Goal: Find specific page/section: Find specific page/section

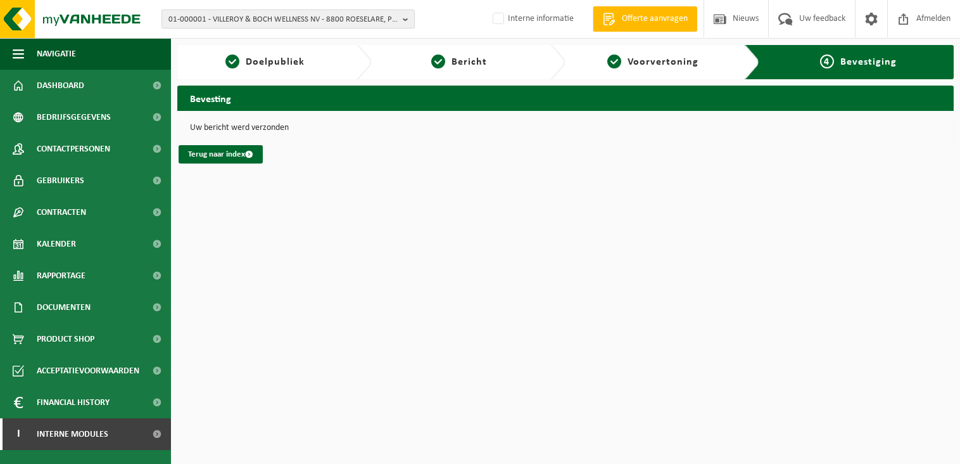
click at [274, 16] on span "01-000001 - VILLEROY & BOCH WELLNESS NV - 8800 ROESELARE, POPULIERSTRAAT 1" at bounding box center [282, 19] width 229 height 19
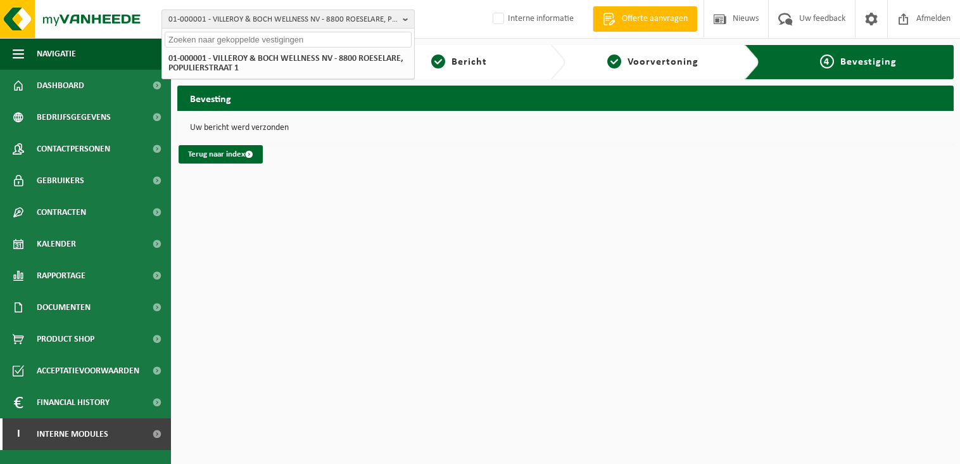
paste input "10-926310"
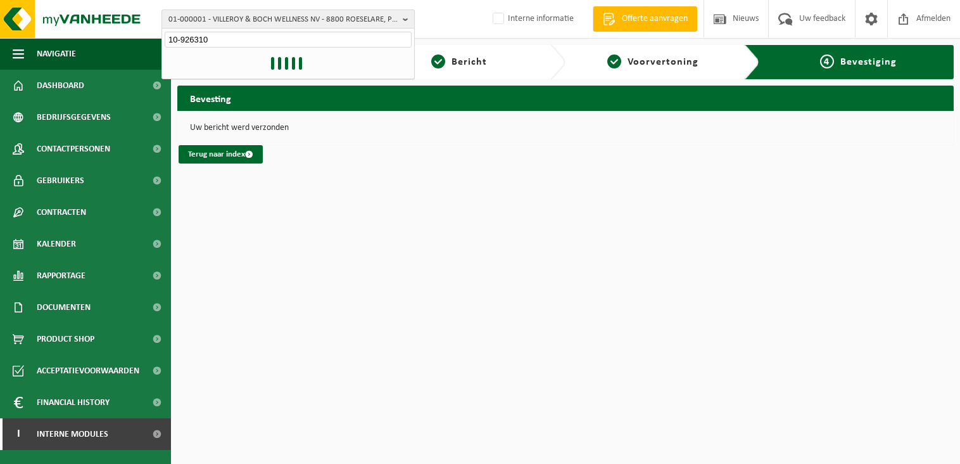
type input "10-926310"
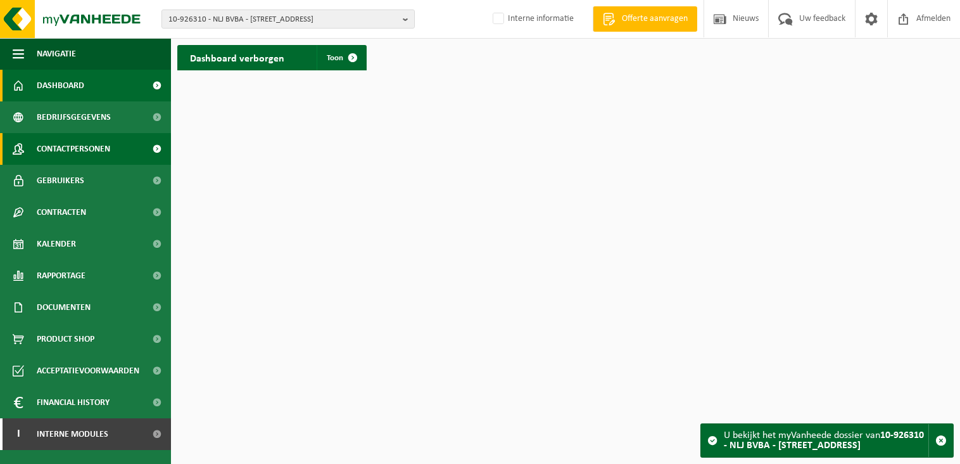
click at [75, 152] on span "Contactpersonen" at bounding box center [73, 149] width 73 height 32
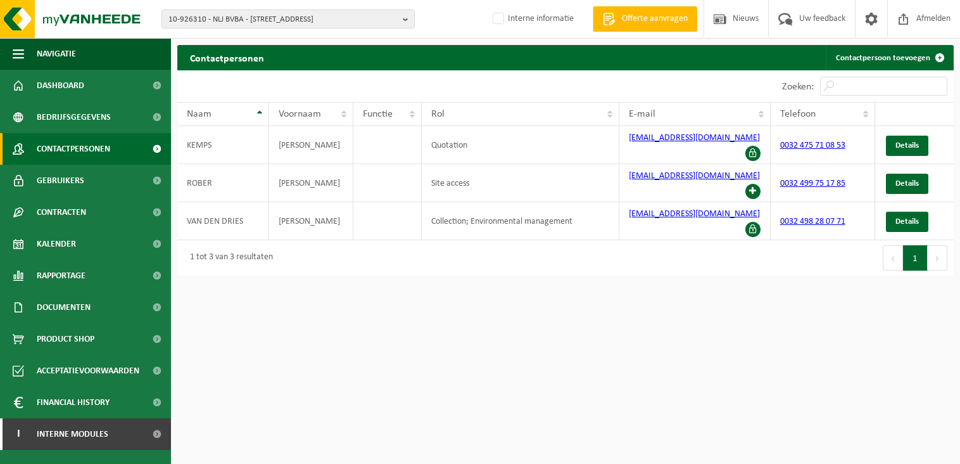
click at [519, 330] on html "10-926310 - NLJ BVBA - 3870 HEERS, [STREET_ADDRESS], LANDBOUW, JACHT-[GEOGRAPHI…" at bounding box center [480, 232] width 960 height 464
click at [360, 412] on html "10-926310 - NLJ BVBA - 3870 HEERS, WINNINGSTRAAT 2 10-926300 - NATUUR, LANDBOUW…" at bounding box center [480, 232] width 960 height 464
click at [190, 17] on span "10-926310 - NLJ BVBA - 3870 HEERS, WINNINGSTRAAT 2" at bounding box center [282, 19] width 229 height 19
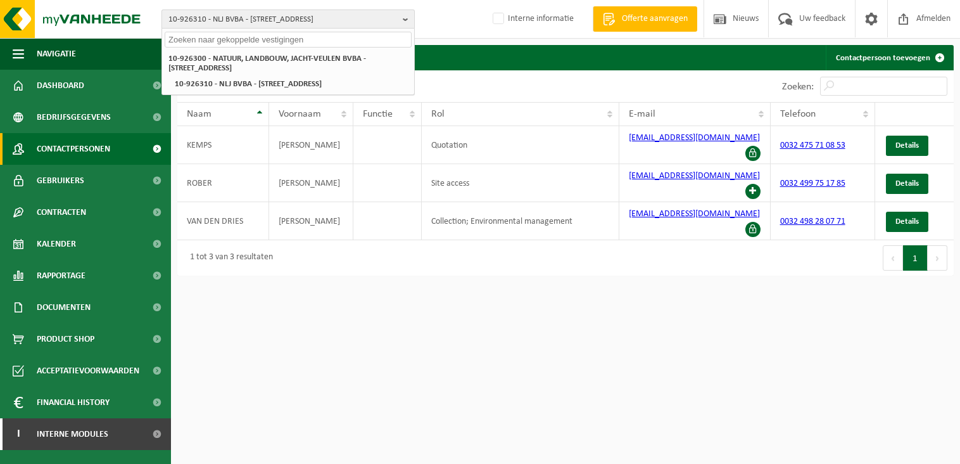
paste input "10-764200"
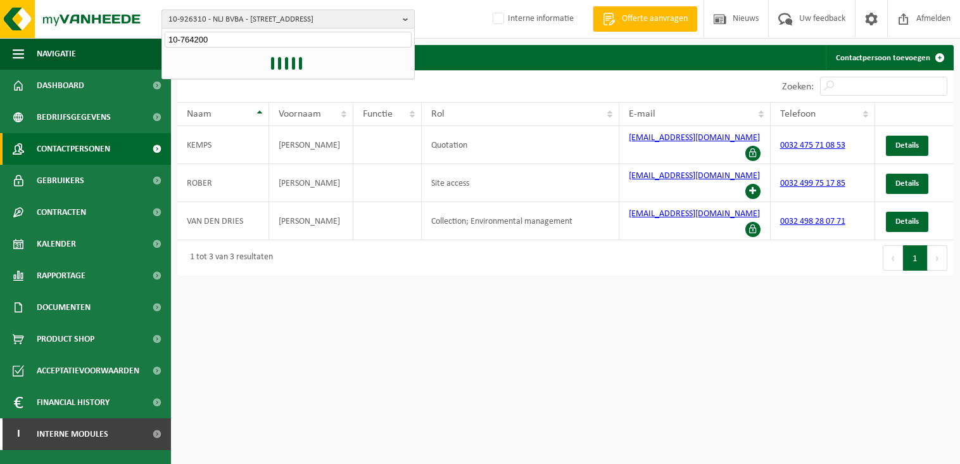
type input "10-764200"
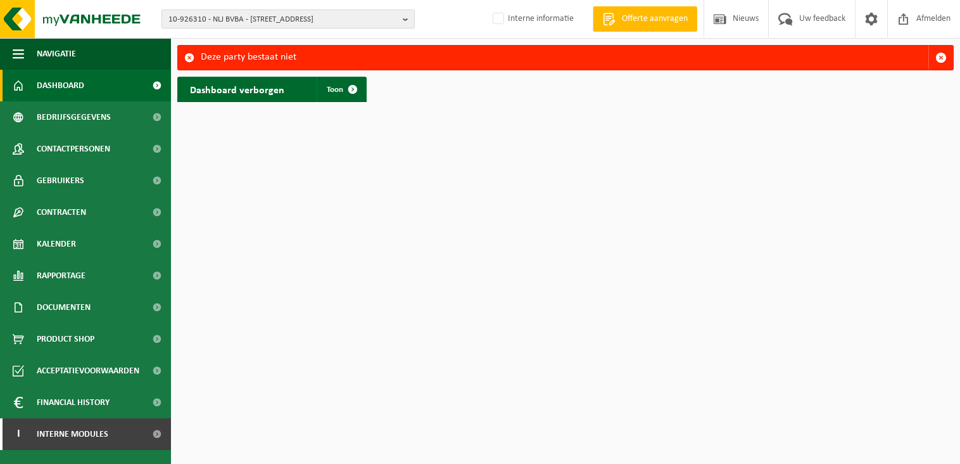
click at [206, 18] on span "10-926310 - NLJ BVBA - [STREET_ADDRESS]" at bounding box center [282, 19] width 229 height 19
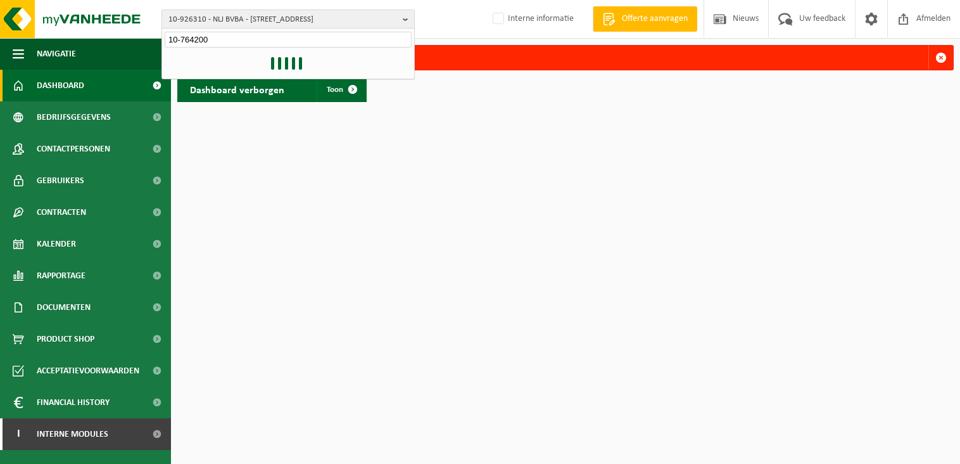
type input "10-764200"
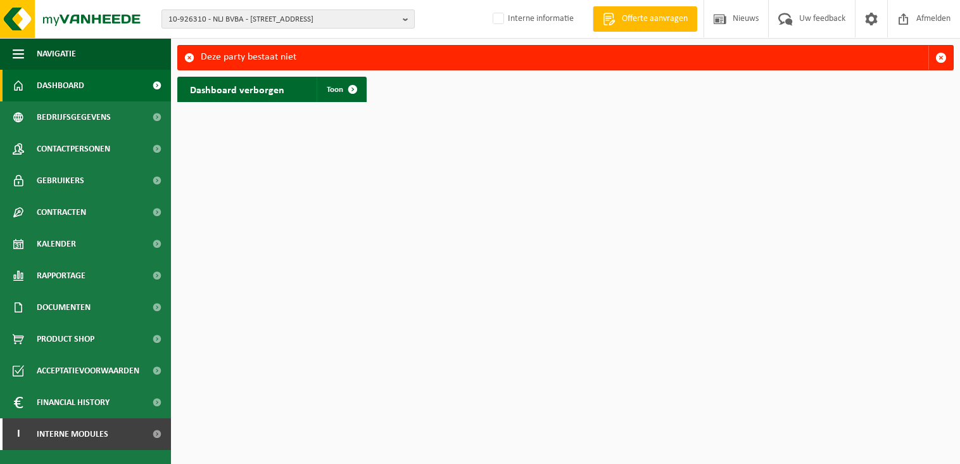
click at [231, 20] on span "10-926310 - NLJ BVBA - [STREET_ADDRESS]" at bounding box center [282, 19] width 229 height 19
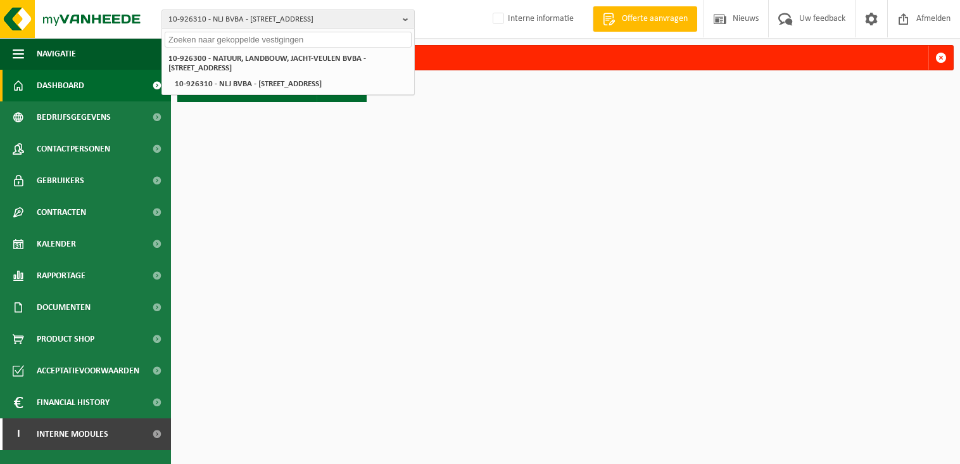
click at [189, 33] on input "text" at bounding box center [288, 40] width 247 height 16
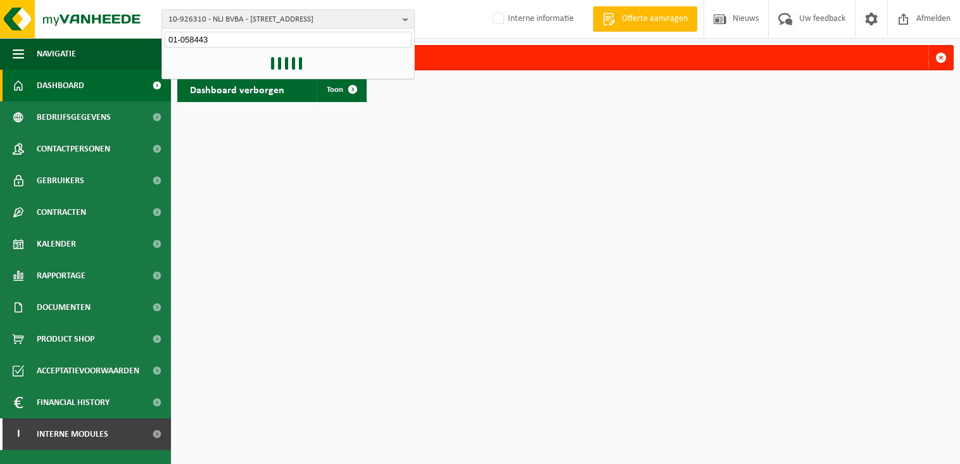
type input "01-058443"
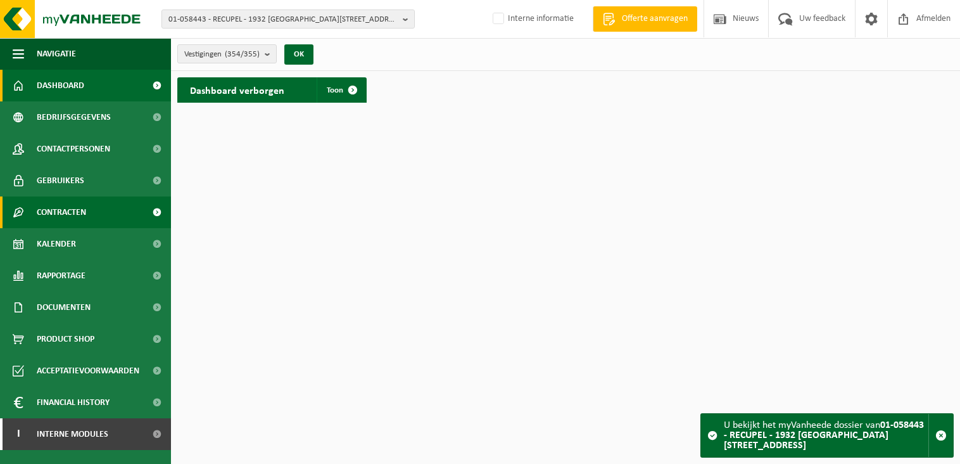
click at [61, 213] on span "Contracten" at bounding box center [61, 212] width 49 height 32
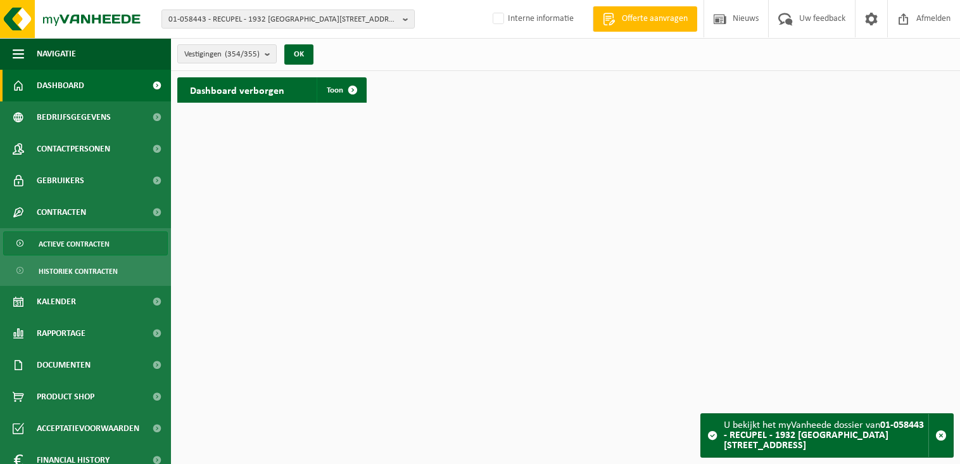
click at [92, 243] on span "Actieve contracten" at bounding box center [74, 244] width 71 height 24
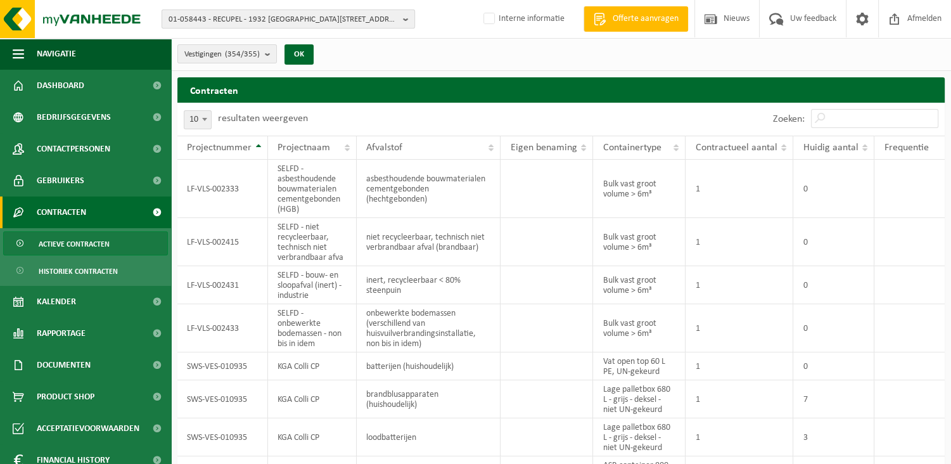
click at [330, 16] on span "01-058443 - RECUPEL - 1932 SINT-STEVENS-WOLUWE, HERMESLAAN 11" at bounding box center [282, 19] width 229 height 19
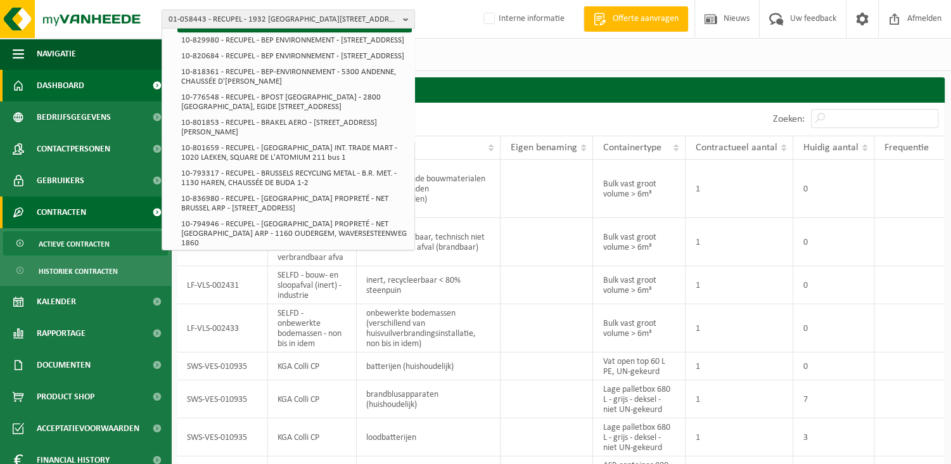
scroll to position [1013, 0]
